Goal: Task Accomplishment & Management: Use online tool/utility

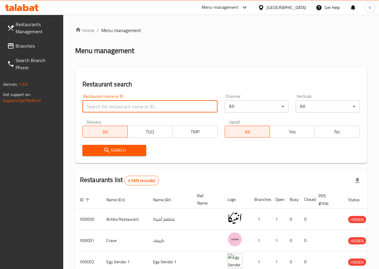
click at [112, 109] on input "search" at bounding box center [149, 106] width 135 height 12
paste input "776375"
type input "776375"
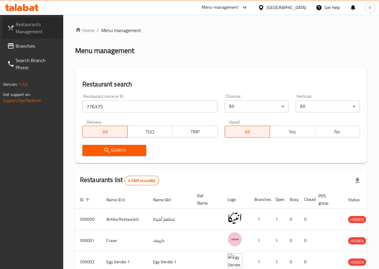
click at [29, 30] on span "Restaurants Management" at bounding box center [37, 28] width 43 height 14
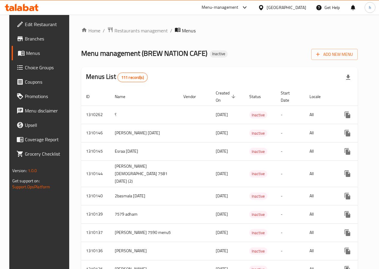
click at [16, 24] on span at bounding box center [20, 24] width 8 height 7
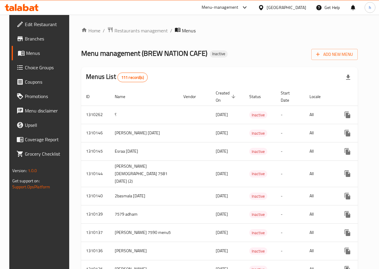
click at [25, 36] on span "Branches" at bounding box center [46, 38] width 43 height 7
